Goal: Check status

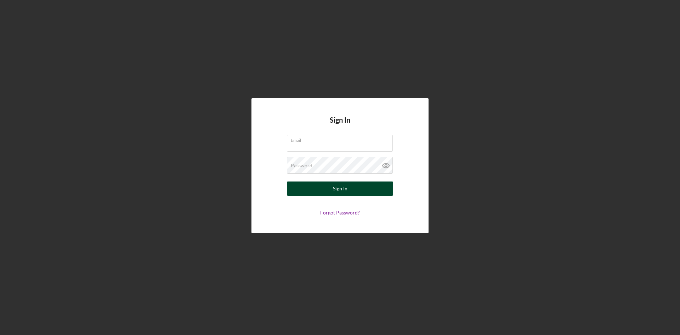
type input "[EMAIL_ADDRESS][DOMAIN_NAME]"
click at [361, 193] on button "Sign In" at bounding box center [340, 188] width 106 height 14
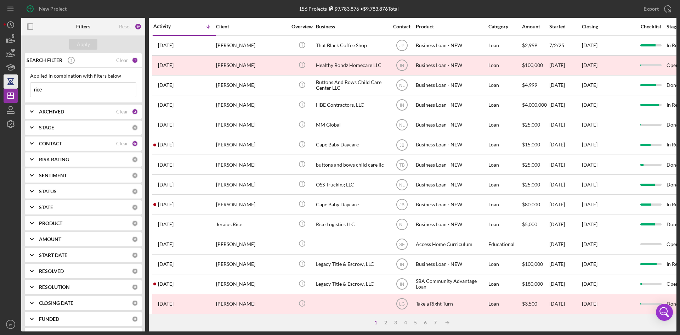
drag, startPoint x: 66, startPoint y: 91, endPoint x: 13, endPoint y: 81, distance: 53.3
click at [13, 81] on div "New Project 156 Projects $9,783,876 • $9,783,876 Total rice Export Icon/Export …" at bounding box center [340, 165] width 673 height 331
click at [63, 88] on input "rice" at bounding box center [82, 89] width 105 height 14
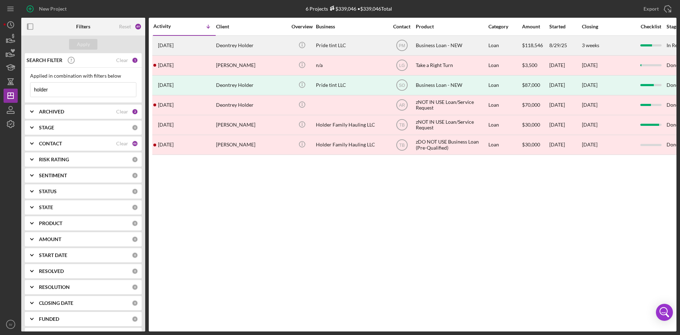
type input "holder"
click at [223, 46] on div "Deontrey Holder" at bounding box center [251, 45] width 71 height 19
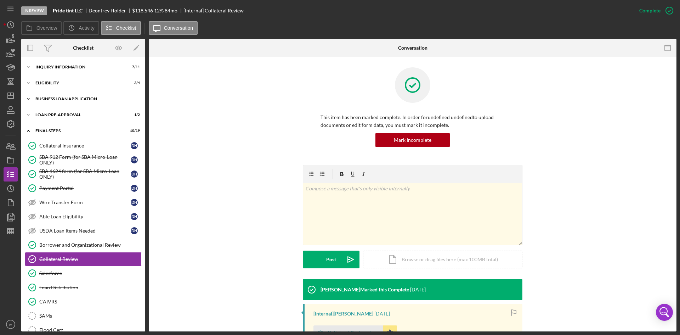
click at [68, 94] on div "Icon/Expander BUSINESS LOAN APPLICATION 17 / 31" at bounding box center [83, 99] width 124 height 14
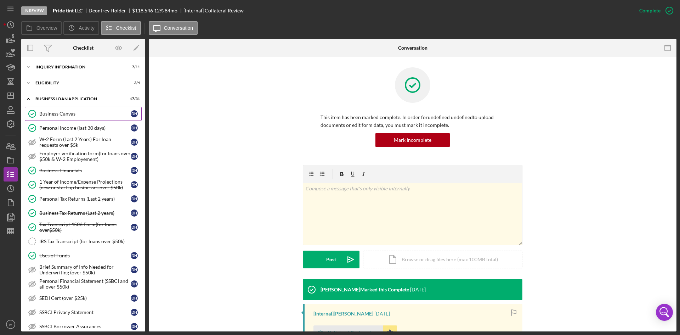
click at [67, 113] on div "Business Canvas" at bounding box center [84, 114] width 91 height 6
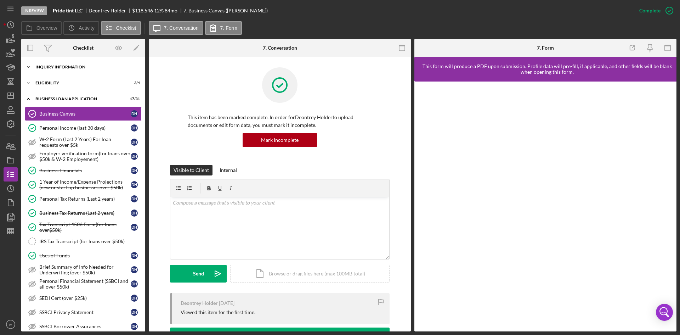
click at [67, 68] on div "INQUIRY INFORMATION" at bounding box center [85, 67] width 101 height 4
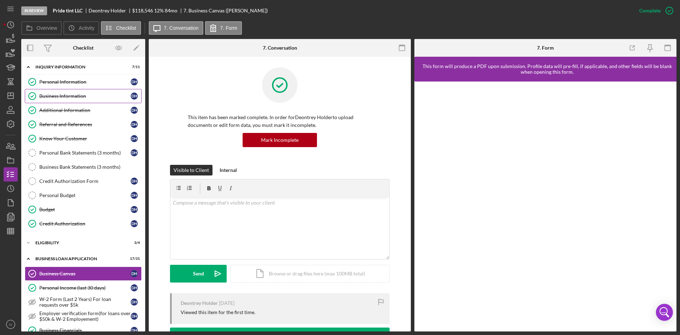
click at [65, 96] on div "Business Information" at bounding box center [84, 96] width 91 height 6
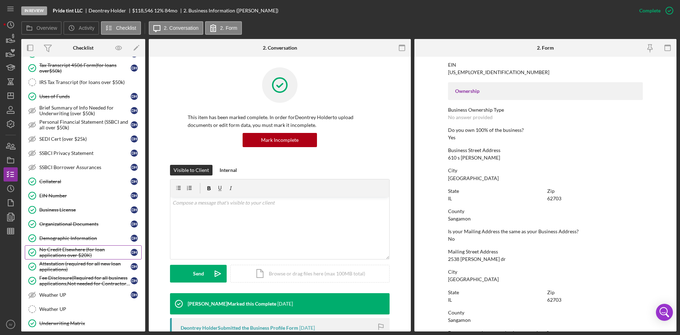
scroll to position [283, 0]
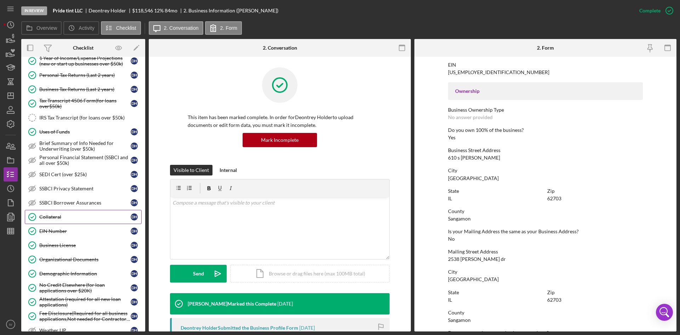
drag, startPoint x: 67, startPoint y: 221, endPoint x: 95, endPoint y: 217, distance: 27.8
click at [67, 221] on link "Collateral Collateral D H" at bounding box center [83, 217] width 117 height 14
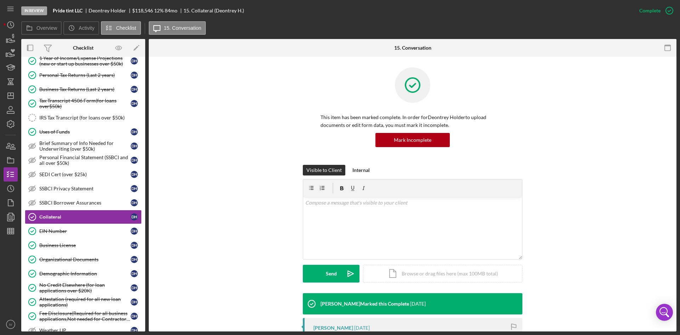
scroll to position [142, 0]
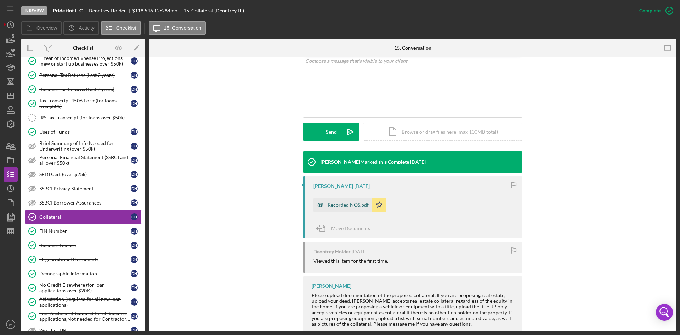
click at [344, 208] on div "Recorded NOS.pdf" at bounding box center [342, 205] width 59 height 14
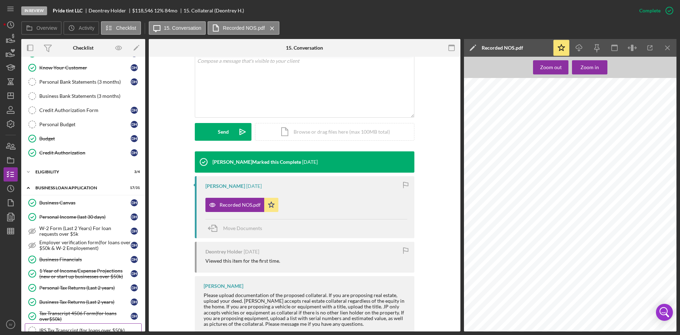
scroll to position [0, 0]
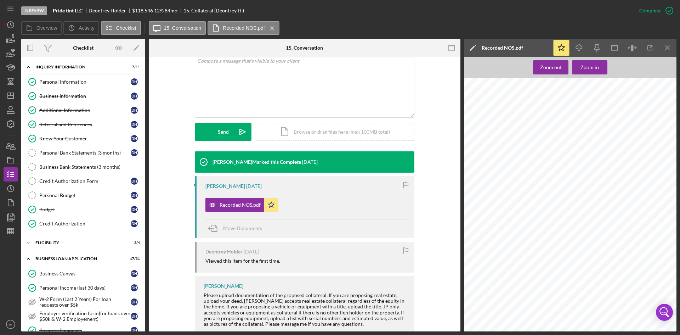
drag, startPoint x: 70, startPoint y: 79, endPoint x: 149, endPoint y: 84, distance: 79.1
click at [70, 79] on div "Personal Information" at bounding box center [84, 82] width 91 height 6
